Goal: Navigation & Orientation: Find specific page/section

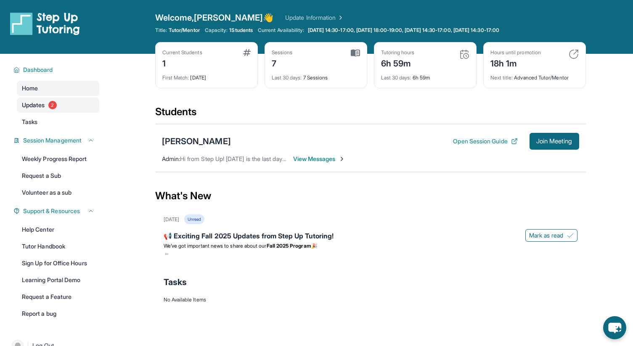
click at [45, 106] on span "Updates" at bounding box center [33, 105] width 23 height 8
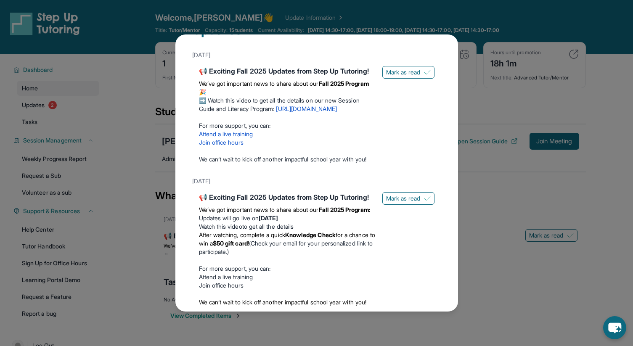
scroll to position [28, 0]
click at [484, 78] on div "Updates [DATE] 📢 Exciting Fall 2025 Updates from Step Up Tutoring! We’ve got im…" at bounding box center [316, 173] width 633 height 346
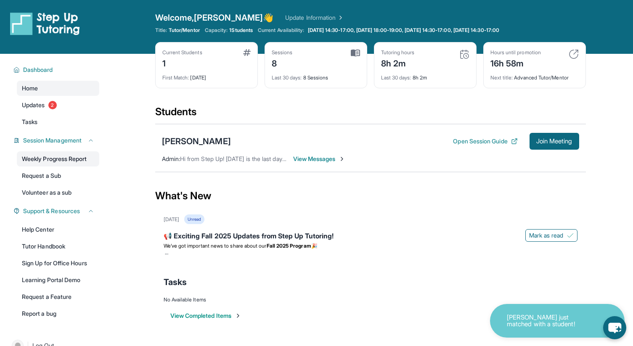
click at [46, 163] on link "Weekly Progress Report" at bounding box center [58, 158] width 82 height 15
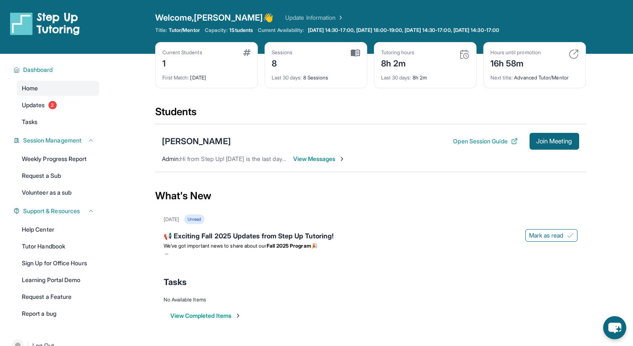
click at [340, 159] on span "View Messages" at bounding box center [319, 159] width 53 height 8
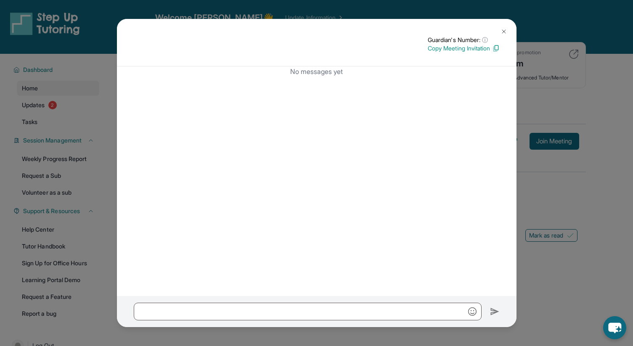
click at [502, 31] on img at bounding box center [503, 31] width 7 height 7
